Goal: Task Accomplishment & Management: Complete application form

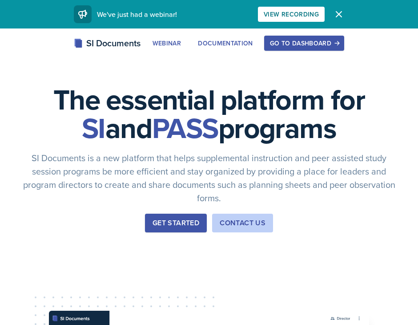
scroll to position [9, 0]
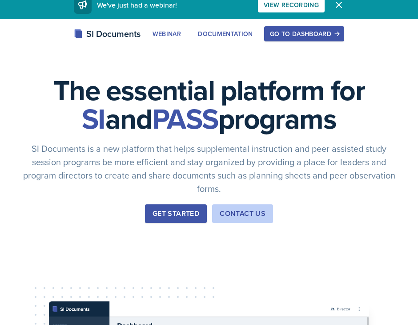
click at [310, 36] on div "Go to Dashboard" at bounding box center [304, 33] width 69 height 7
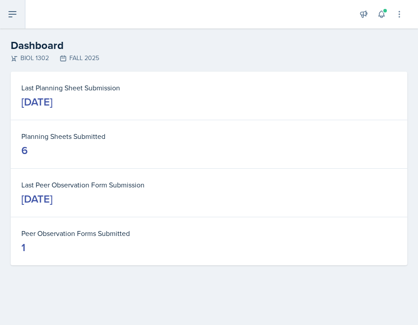
click at [14, 16] on icon at bounding box center [12, 14] width 11 height 11
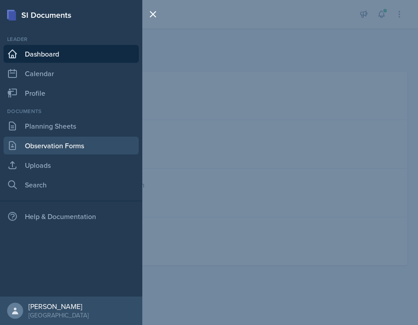
click at [54, 144] on link "Observation Forms" at bounding box center [71, 146] width 135 height 18
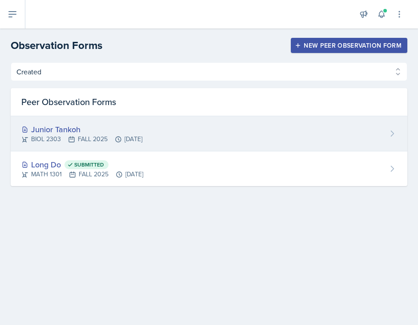
click at [170, 133] on div "Junior Tankoh BIOL 2303 FALL 2025 [DATE]" at bounding box center [209, 133] width 397 height 35
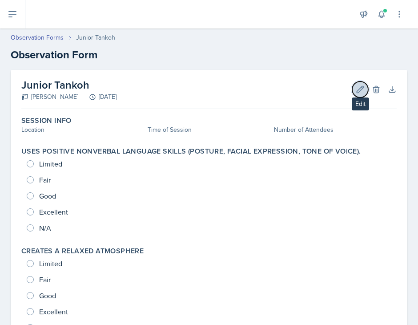
click at [356, 93] on icon at bounding box center [360, 89] width 9 height 9
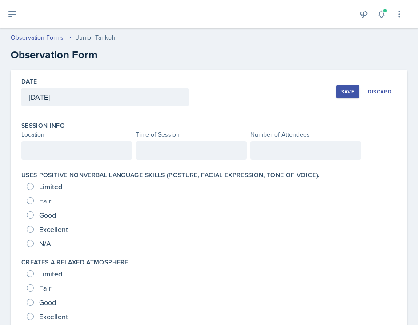
click at [66, 94] on div "[DATE]" at bounding box center [104, 97] width 167 height 19
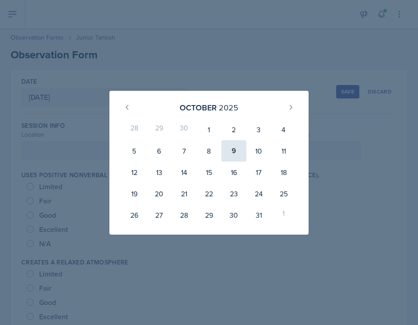
click at [232, 149] on div "9" at bounding box center [234, 150] width 25 height 21
type input "[DATE]"
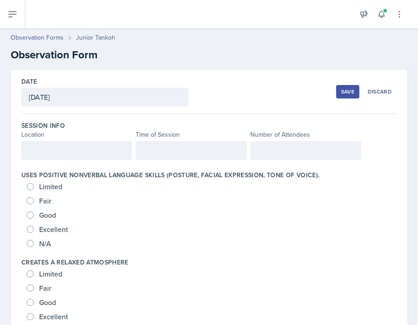
click at [103, 156] on div at bounding box center [76, 150] width 111 height 19
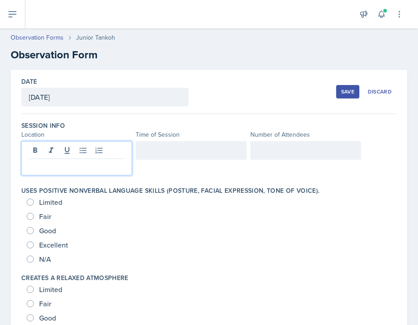
click at [99, 163] on p at bounding box center [77, 166] width 96 height 11
click at [159, 143] on div at bounding box center [191, 150] width 111 height 19
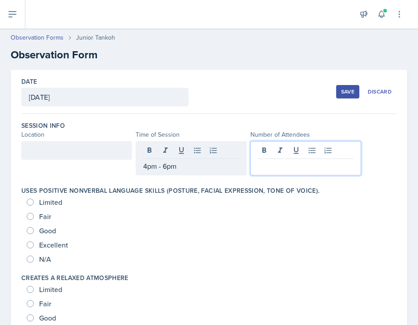
click at [274, 151] on div at bounding box center [305, 158] width 111 height 34
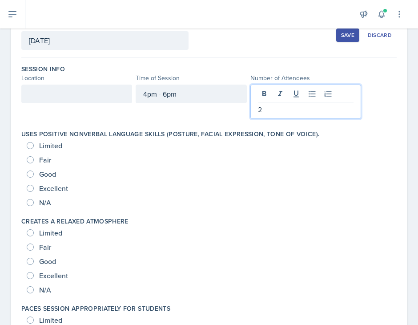
scroll to position [70, 0]
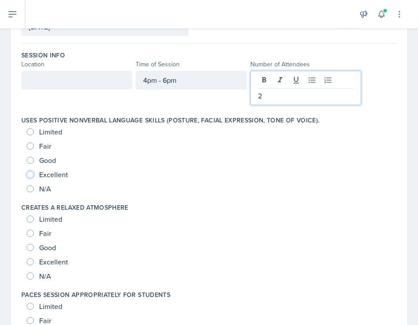
click at [30, 173] on input "Excellent" at bounding box center [30, 174] width 7 height 7
radio input "true"
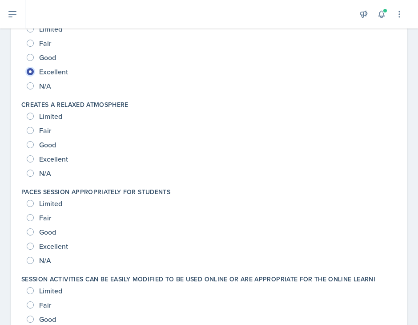
scroll to position [158, 0]
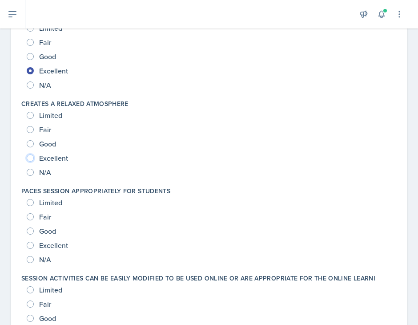
click at [27, 158] on input "Excellent" at bounding box center [30, 157] width 7 height 7
radio input "true"
click at [28, 242] on input "Excellent" at bounding box center [30, 245] width 7 height 7
radio input "true"
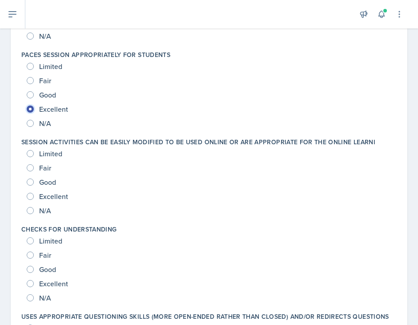
scroll to position [295, 0]
click at [32, 197] on input "Excellent" at bounding box center [30, 195] width 7 height 7
radio input "true"
click at [29, 282] on input "Excellent" at bounding box center [30, 282] width 7 height 7
radio input "true"
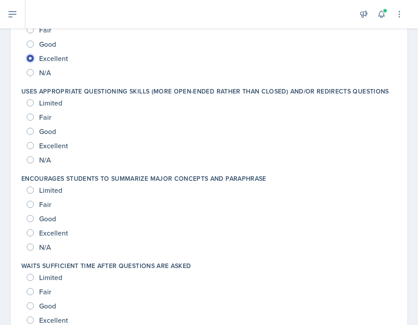
scroll to position [541, 0]
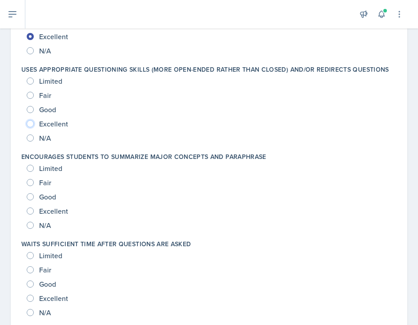
click at [32, 124] on input "Excellent" at bounding box center [30, 123] width 7 height 7
radio input "true"
click at [31, 211] on input "Excellent" at bounding box center [30, 210] width 7 height 7
radio input "true"
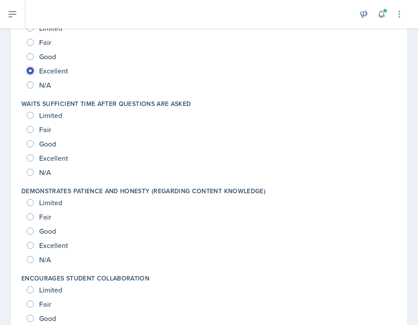
scroll to position [686, 0]
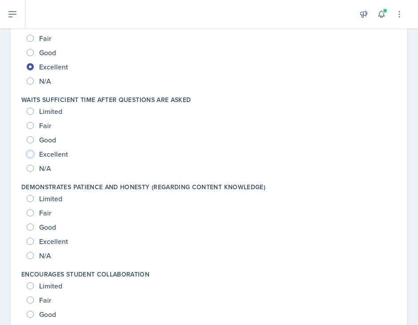
click at [31, 153] on input "Excellent" at bounding box center [30, 153] width 7 height 7
radio input "true"
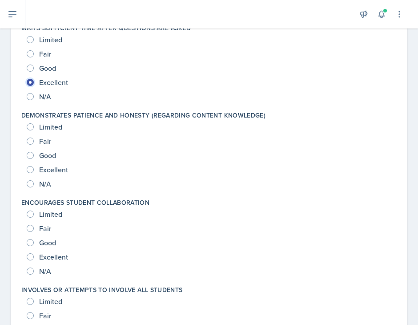
scroll to position [762, 0]
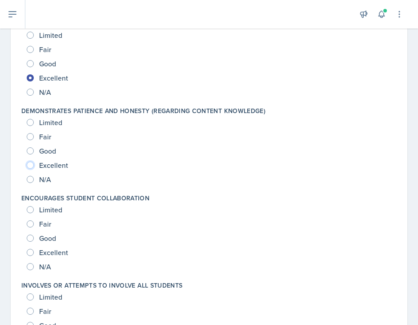
click at [28, 164] on input "Excellent" at bounding box center [30, 164] width 7 height 7
radio input "true"
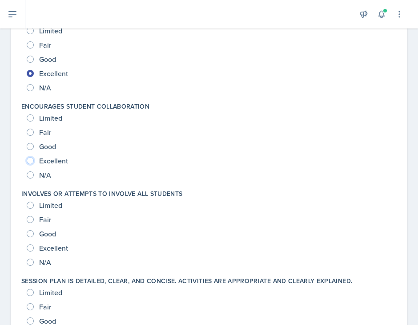
click at [28, 158] on input "Excellent" at bounding box center [30, 160] width 7 height 7
radio input "true"
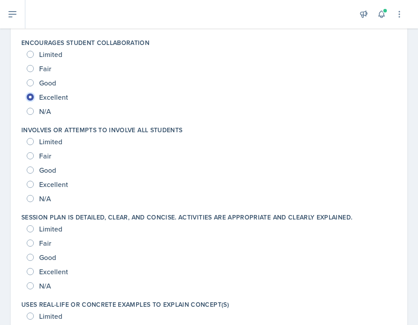
scroll to position [927, 0]
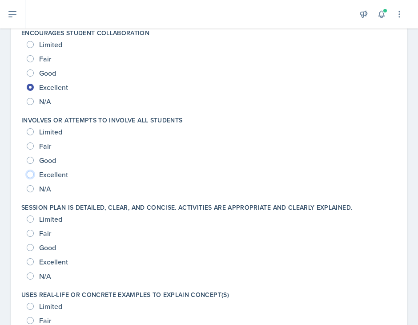
click at [30, 174] on input "Excellent" at bounding box center [30, 174] width 7 height 7
radio input "true"
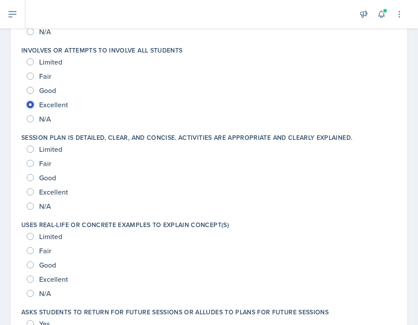
scroll to position [1004, 0]
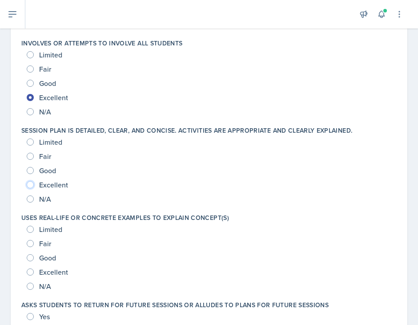
click at [33, 185] on input "Excellent" at bounding box center [30, 184] width 7 height 7
radio input "true"
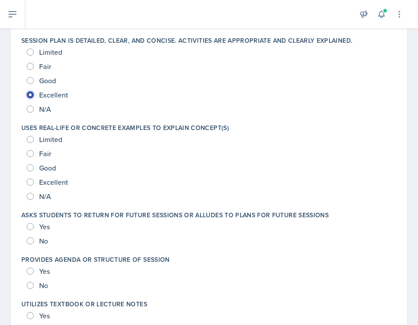
scroll to position [1107, 0]
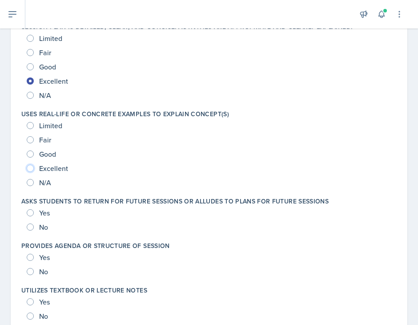
click at [28, 165] on input "Excellent" at bounding box center [30, 168] width 7 height 7
radio input "true"
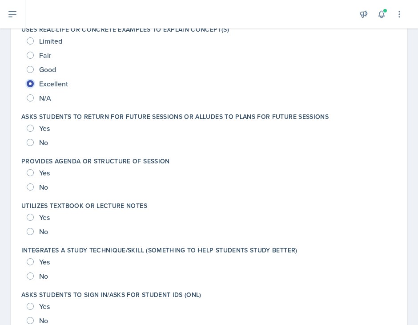
scroll to position [1195, 0]
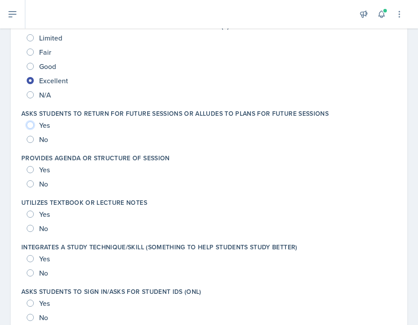
click at [28, 124] on input "Yes" at bounding box center [30, 124] width 7 height 7
radio input "true"
click at [31, 169] on input "Yes" at bounding box center [30, 169] width 7 height 7
radio input "true"
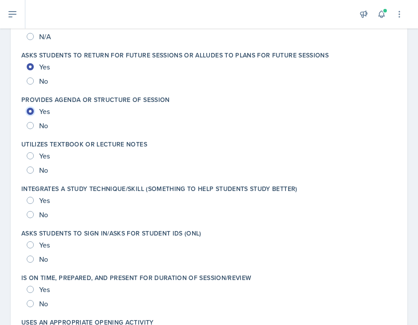
scroll to position [1265, 0]
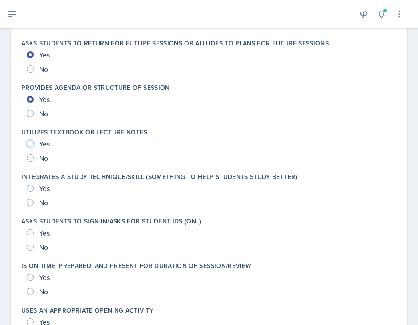
click at [30, 144] on input "Yes" at bounding box center [30, 143] width 7 height 7
radio input "true"
click at [28, 189] on input "Yes" at bounding box center [30, 188] width 7 height 7
radio input "true"
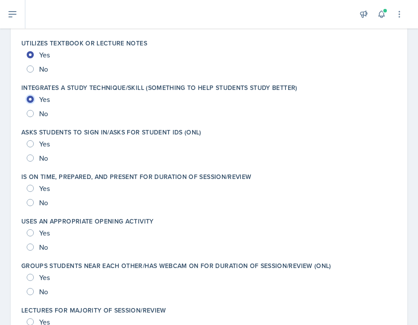
scroll to position [1360, 0]
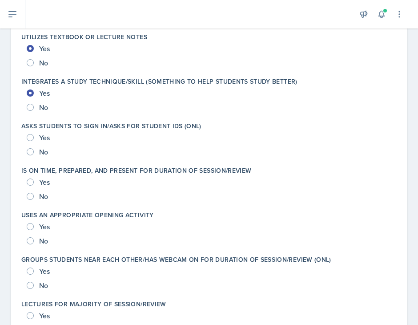
click at [30, 133] on div "Yes" at bounding box center [39, 137] width 25 height 14
click at [30, 137] on input "Yes" at bounding box center [30, 137] width 7 height 7
radio input "true"
click at [31, 182] on input "Yes" at bounding box center [30, 181] width 7 height 7
radio input "true"
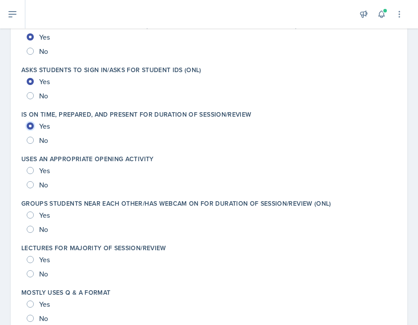
scroll to position [1417, 0]
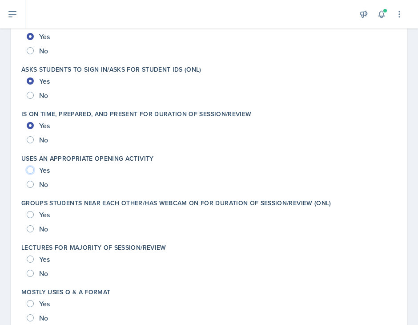
click at [31, 169] on input "Yes" at bounding box center [30, 169] width 7 height 7
radio input "true"
click at [29, 215] on input "Yes" at bounding box center [30, 214] width 7 height 7
radio input "true"
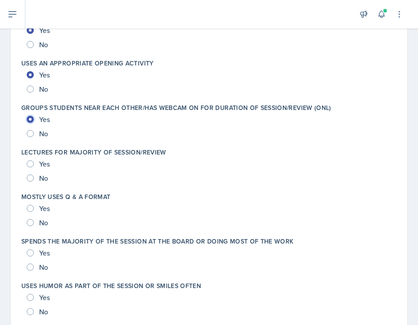
scroll to position [1513, 0]
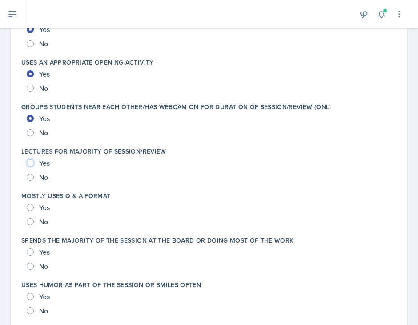
click at [32, 163] on input "Yes" at bounding box center [30, 162] width 7 height 7
radio input "true"
click at [28, 205] on input "Yes" at bounding box center [30, 207] width 7 height 7
radio input "true"
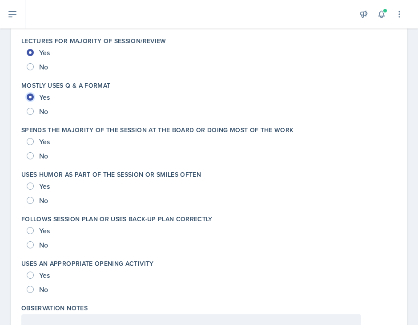
scroll to position [1625, 0]
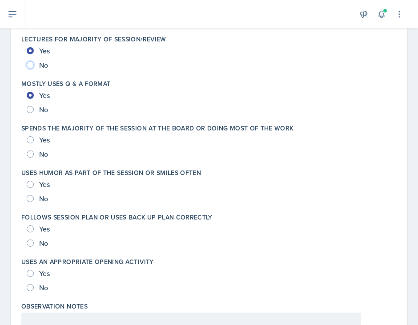
click at [30, 64] on input "No" at bounding box center [30, 64] width 7 height 7
radio input "true"
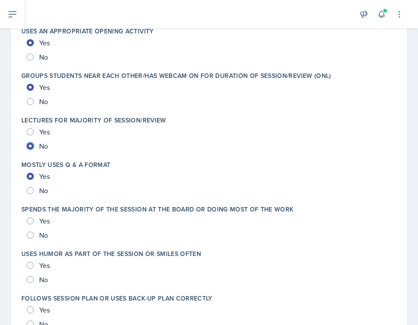
scroll to position [1546, 0]
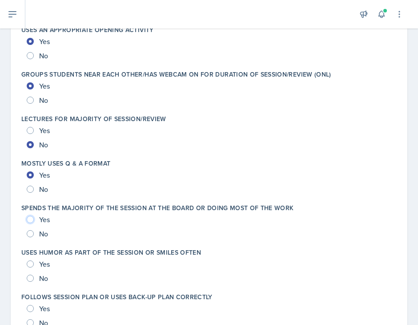
click at [30, 218] on input "Yes" at bounding box center [30, 219] width 7 height 7
radio input "true"
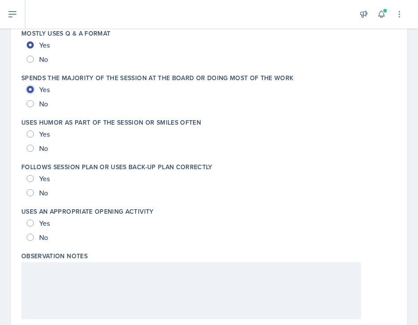
scroll to position [1705, 0]
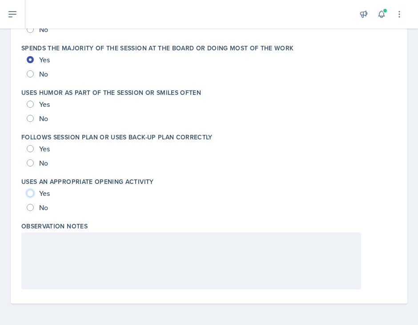
click at [28, 194] on input "Yes" at bounding box center [30, 193] width 7 height 7
radio input "true"
click at [30, 146] on input "Yes" at bounding box center [30, 148] width 7 height 7
radio input "true"
click at [30, 102] on input "Yes" at bounding box center [30, 104] width 7 height 7
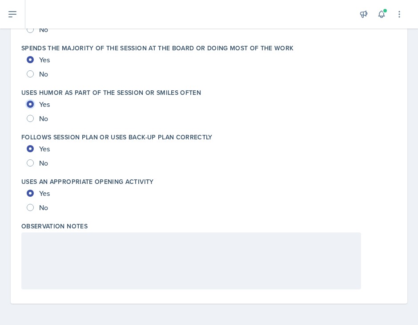
radio input "true"
click at [52, 255] on div at bounding box center [191, 260] width 340 height 57
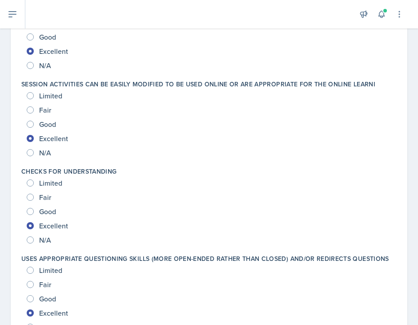
scroll to position [0, 0]
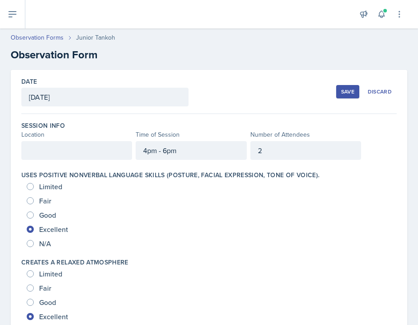
click at [343, 90] on div "Save" at bounding box center [347, 91] width 13 height 7
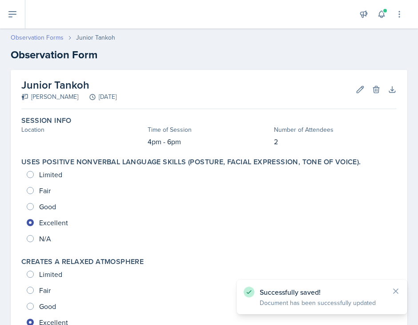
click at [33, 38] on link "Observation Forms" at bounding box center [37, 37] width 53 height 9
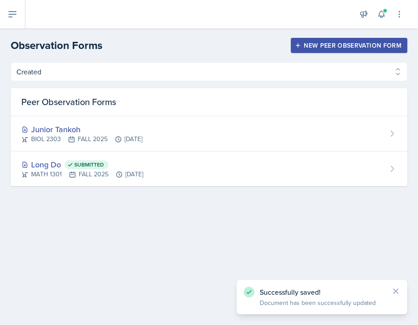
click at [299, 43] on icon "button" at bounding box center [298, 45] width 6 height 6
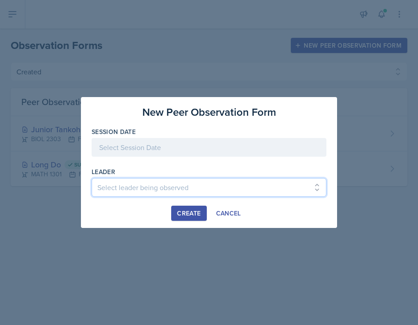
click at [218, 186] on select "Select leader being observed [PERSON_NAME] / BIOL 1301 / COP #5 - Mercury [PERS…" at bounding box center [209, 187] width 235 height 19
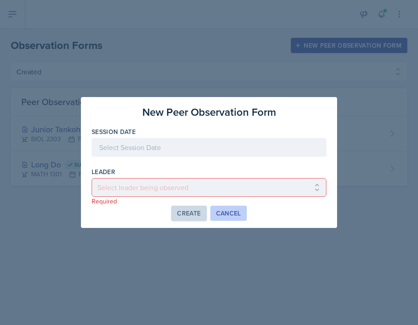
click at [227, 206] on button "Cancel" at bounding box center [228, 213] width 36 height 15
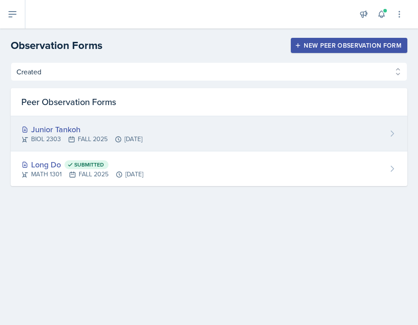
click at [242, 133] on div "Junior Tankoh BIOL 2303 FALL 2025 [DATE]" at bounding box center [209, 133] width 397 height 35
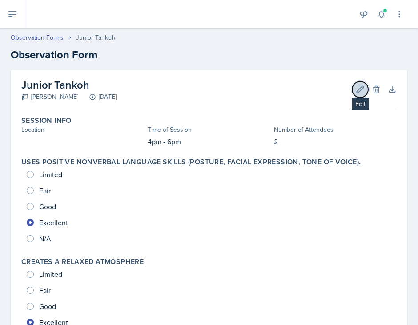
click at [358, 87] on icon at bounding box center [360, 89] width 9 height 9
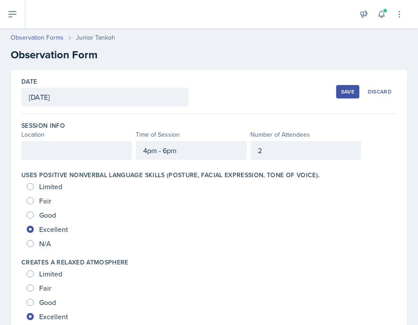
click at [70, 150] on div at bounding box center [76, 150] width 111 height 19
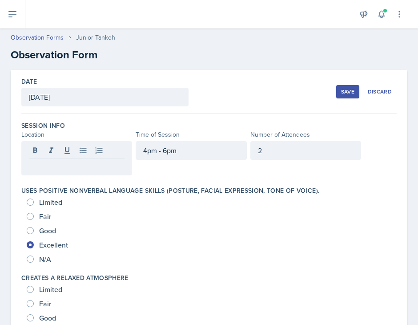
click at [350, 92] on div "Save" at bounding box center [347, 91] width 13 height 7
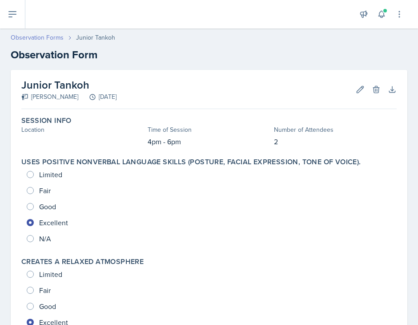
click at [53, 39] on link "Observation Forms" at bounding box center [37, 37] width 53 height 9
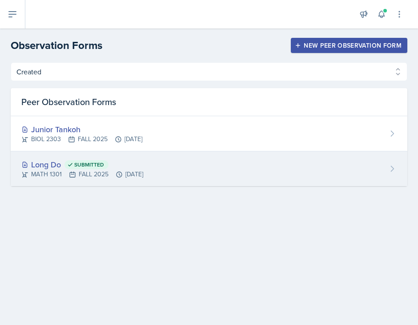
click at [53, 161] on div "Long Do Submitted" at bounding box center [82, 164] width 122 height 12
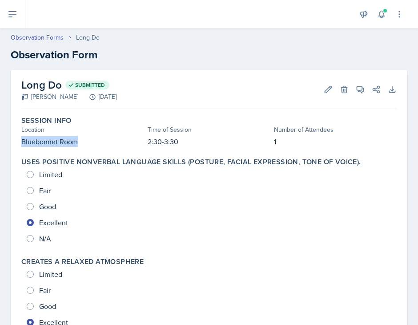
drag, startPoint x: 77, startPoint y: 142, endPoint x: 23, endPoint y: 143, distance: 54.7
click at [23, 143] on p "Bluebonnet Room" at bounding box center [82, 141] width 123 height 11
copy p "Bluebonnet Room"
click at [61, 37] on link "Observation Forms" at bounding box center [37, 37] width 53 height 9
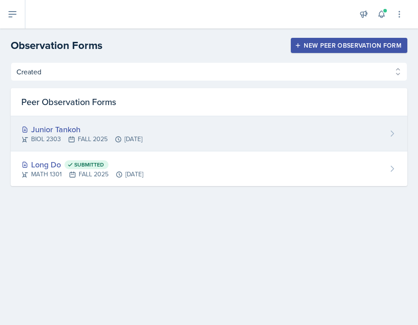
click at [100, 130] on div "Junior Tankoh" at bounding box center [81, 129] width 121 height 12
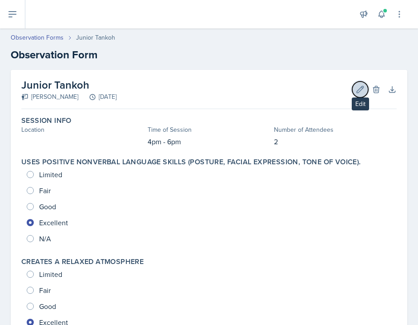
click at [358, 90] on icon at bounding box center [360, 89] width 7 height 7
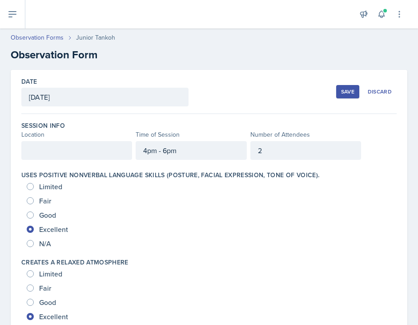
click at [94, 145] on div at bounding box center [76, 150] width 111 height 19
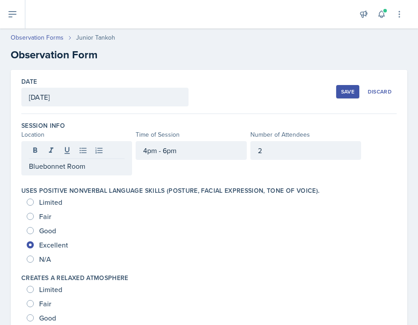
click at [354, 92] on div "Save" at bounding box center [347, 91] width 13 height 7
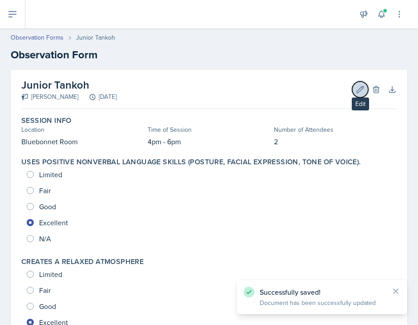
click at [360, 89] on icon at bounding box center [360, 89] width 9 height 9
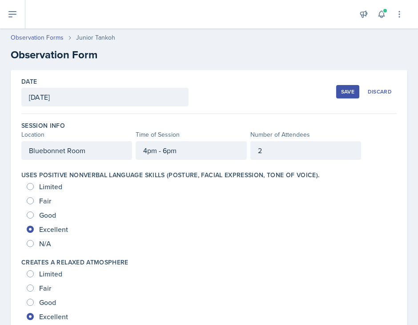
click at [343, 89] on div "Save" at bounding box center [347, 91] width 13 height 7
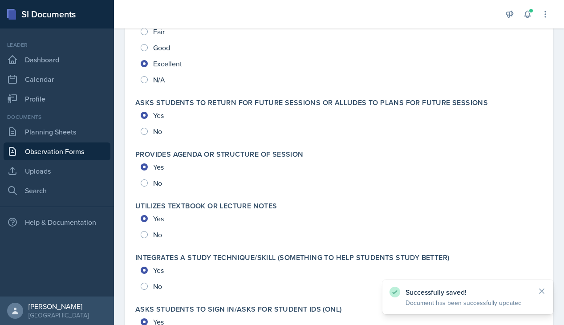
scroll to position [1953, 0]
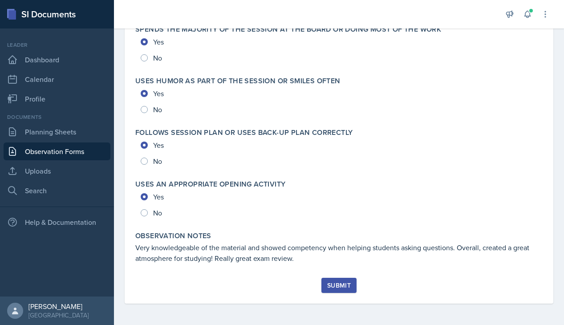
click at [340, 288] on div "Submit" at bounding box center [339, 285] width 24 height 7
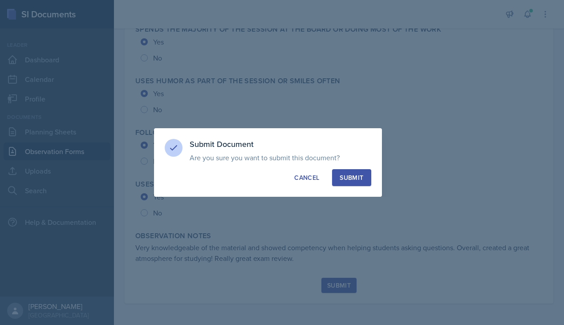
click at [352, 178] on div "Submit" at bounding box center [351, 177] width 24 height 9
radio input "true"
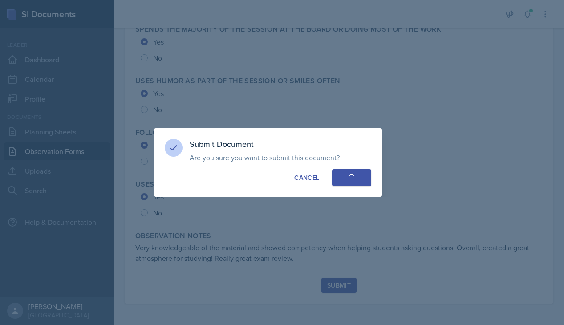
radio input "true"
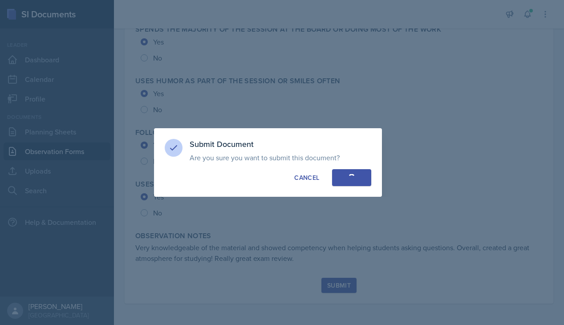
radio input "true"
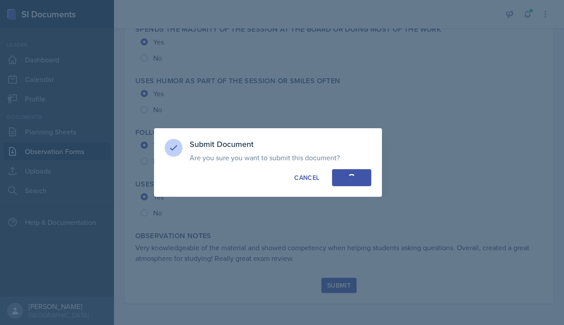
radio input "true"
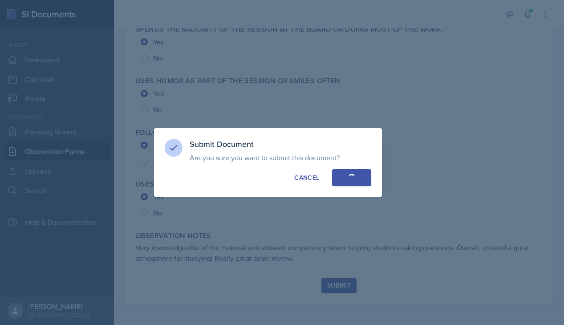
radio input "true"
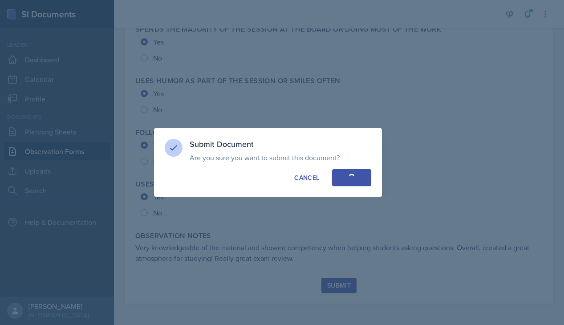
radio input "true"
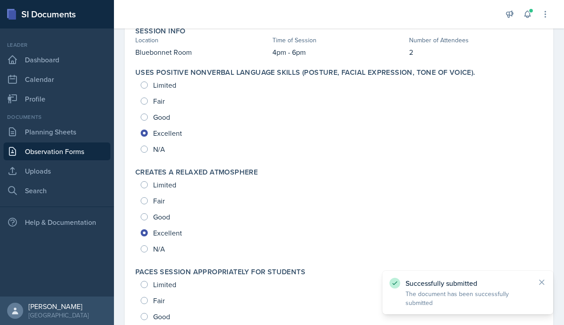
scroll to position [0, 0]
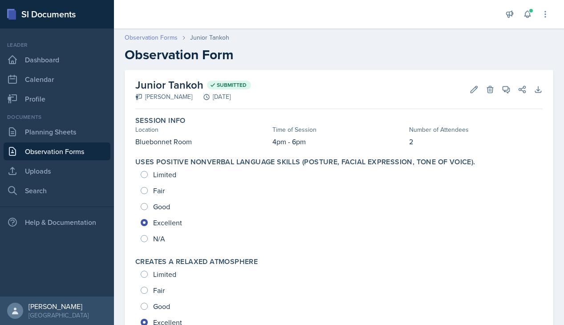
click at [165, 39] on link "Observation Forms" at bounding box center [151, 37] width 53 height 9
